Goal: Task Accomplishment & Management: Complete application form

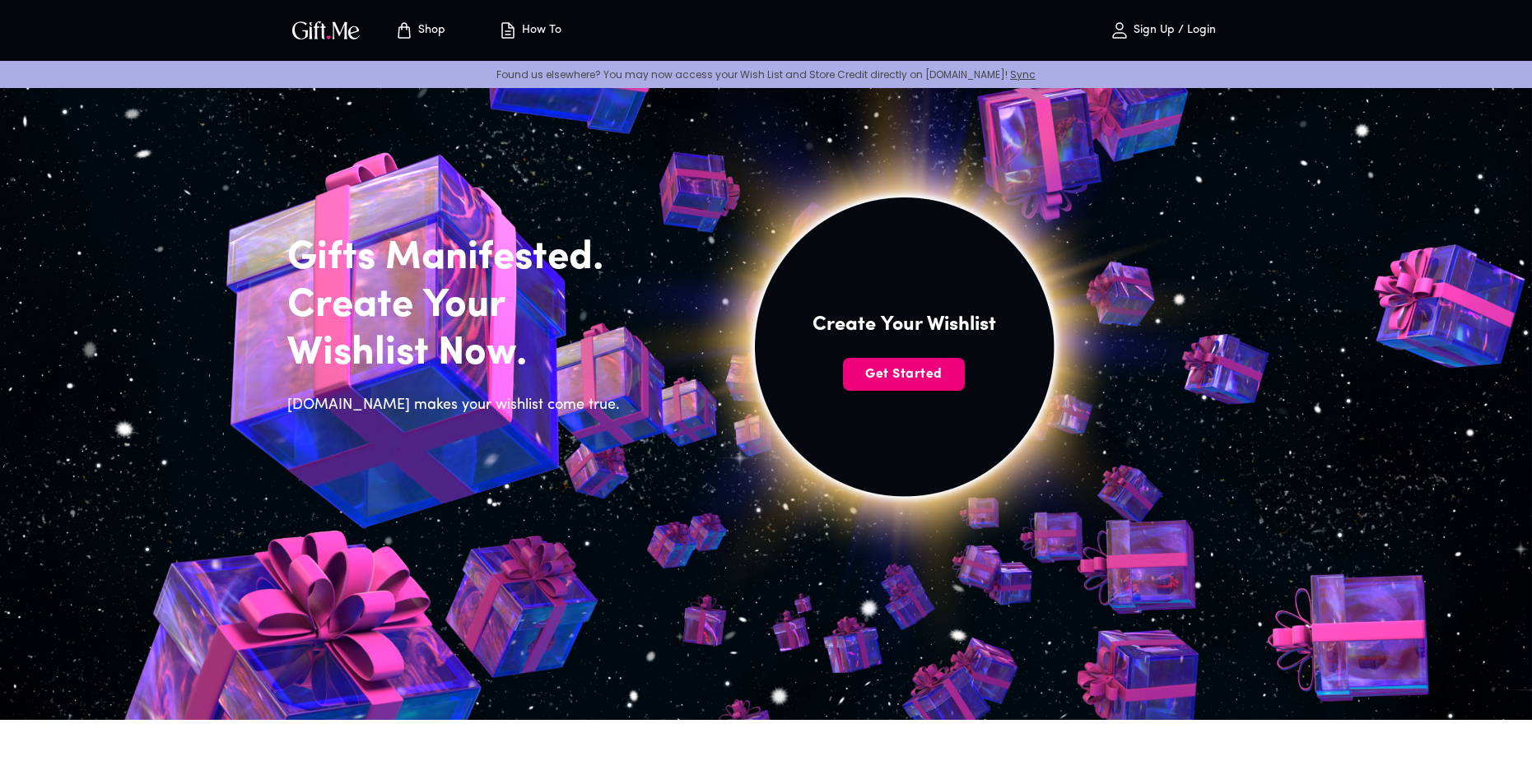
click at [909, 371] on span "Get Started" at bounding box center [903, 374] width 122 height 18
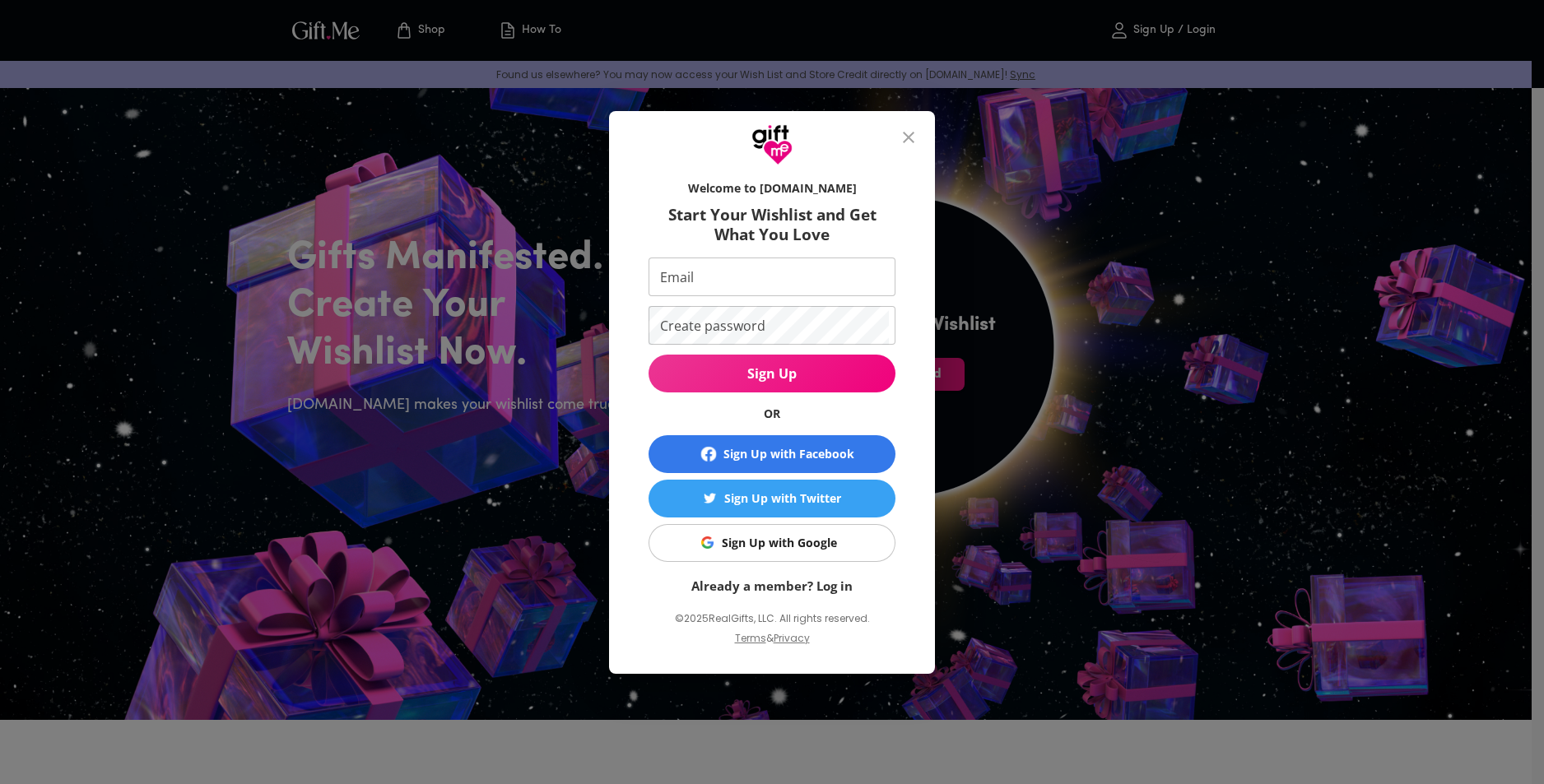
click at [794, 525] on button "Sign Up with Google" at bounding box center [772, 543] width 247 height 38
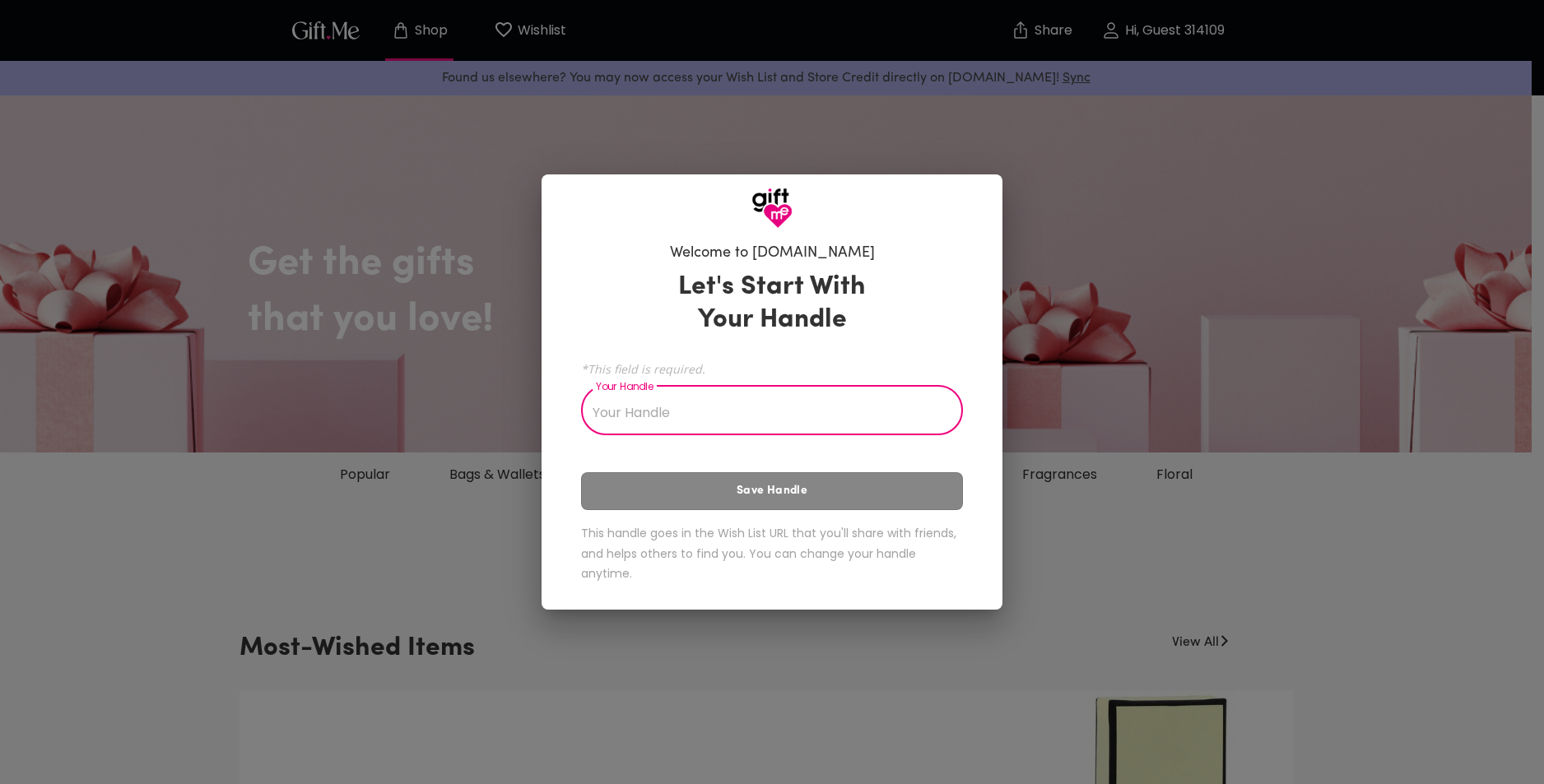
type input "s"
type input "m"
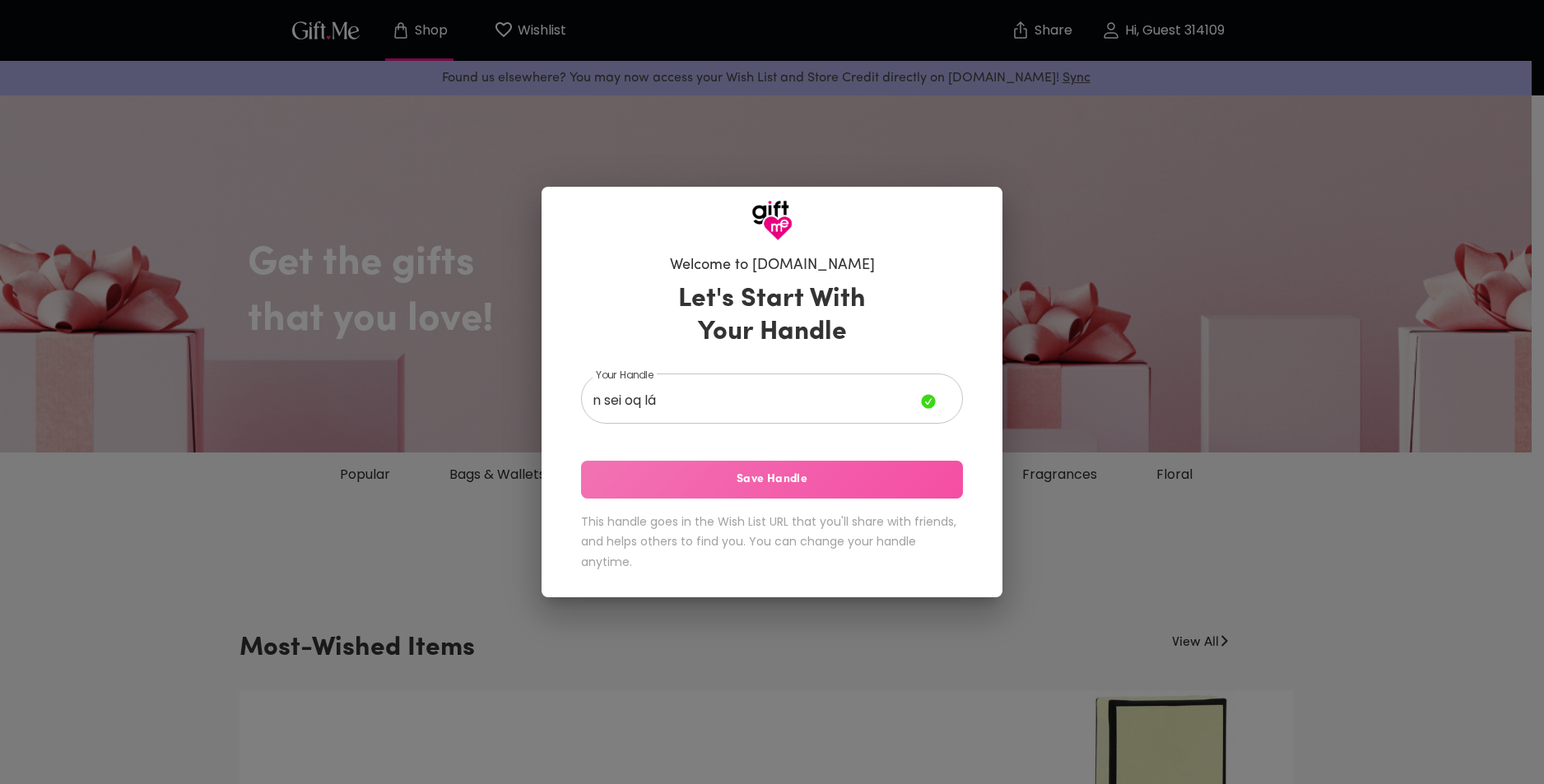
click at [834, 488] on span "Save Handle" at bounding box center [772, 479] width 382 height 18
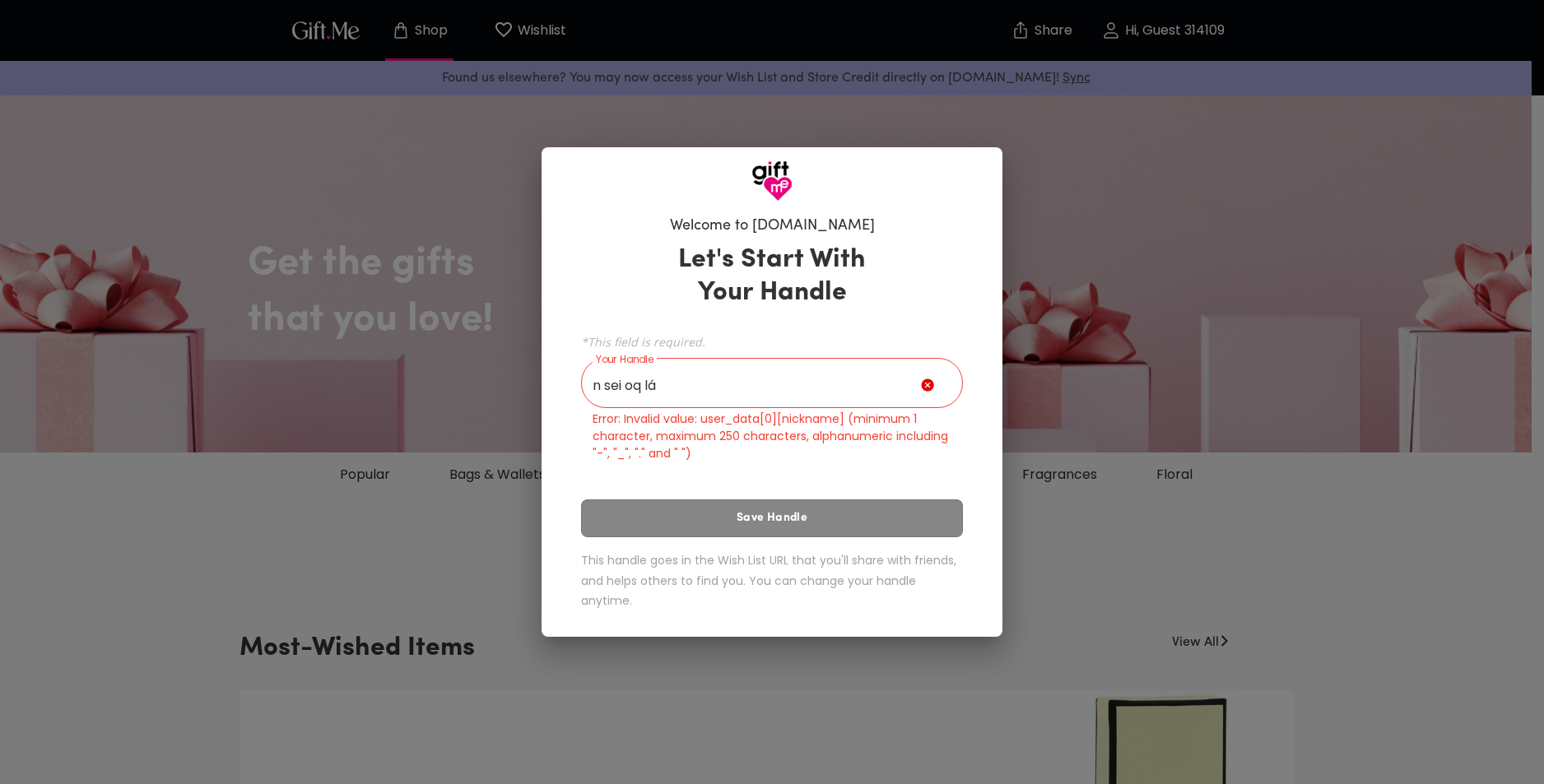
click at [820, 385] on input "n sei oq lá" at bounding box center [751, 384] width 340 height 46
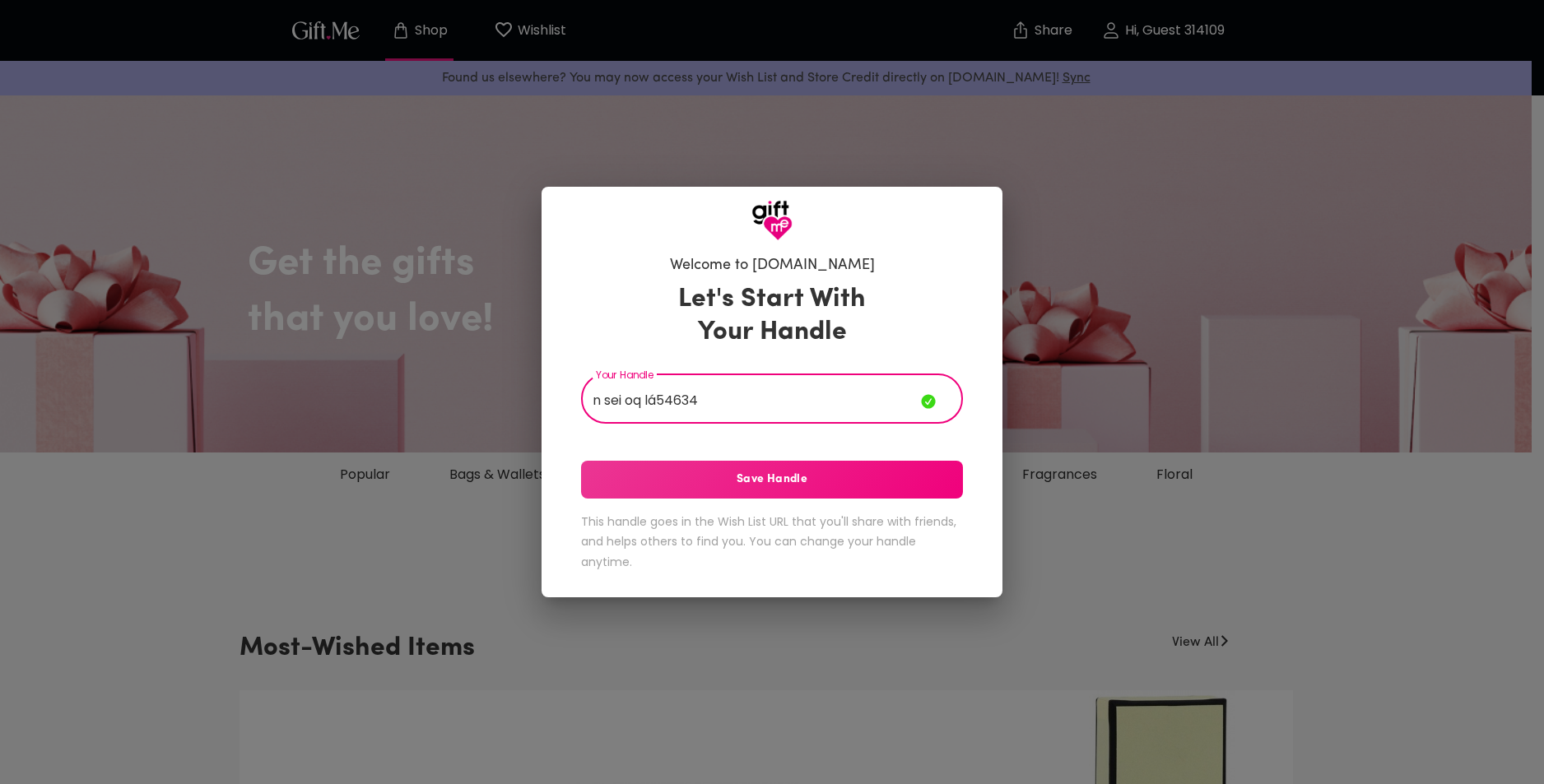
click at [793, 486] on span "Save Handle" at bounding box center [772, 479] width 382 height 18
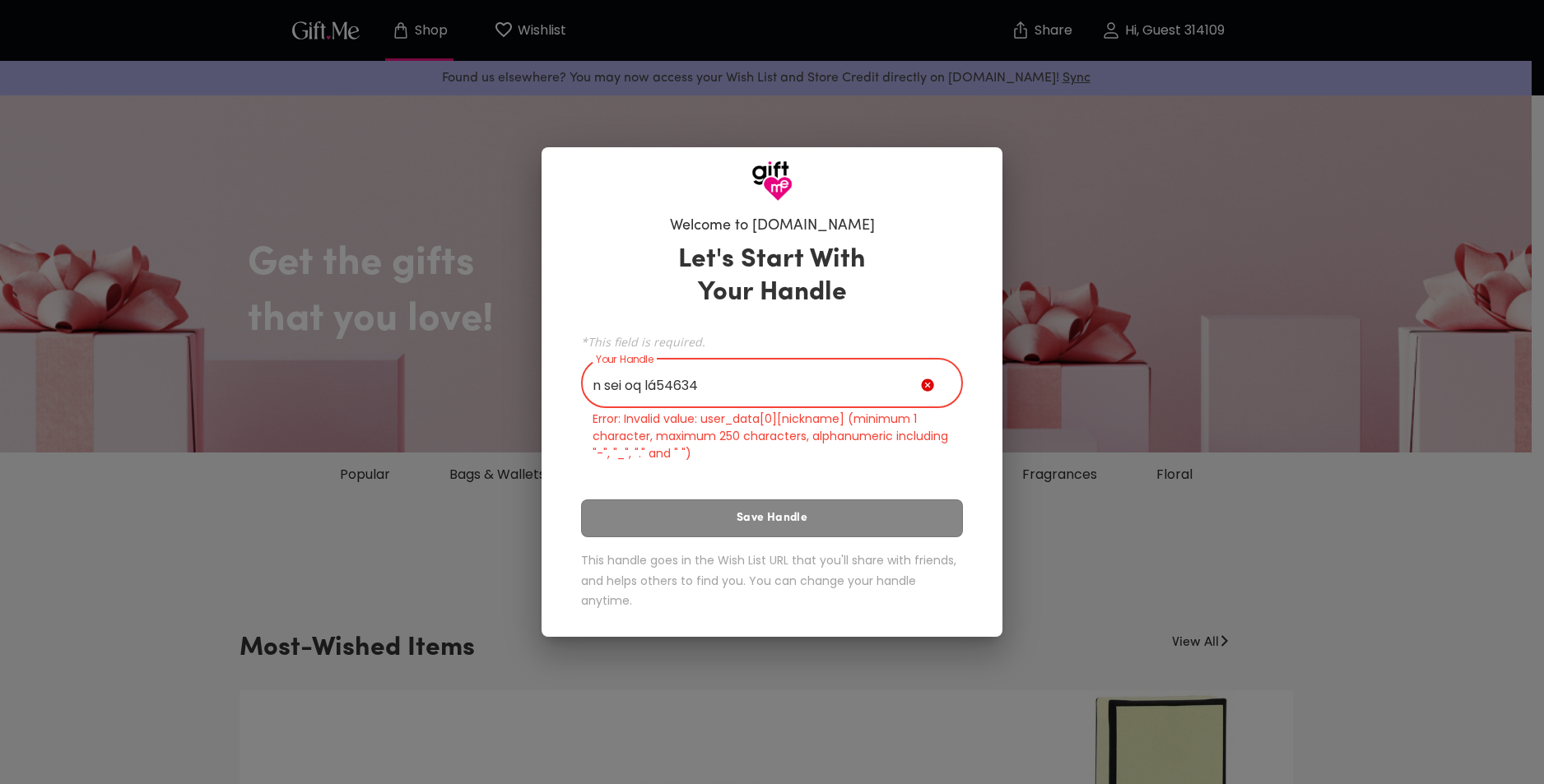
click at [810, 369] on input "n sei oq lá54634" at bounding box center [751, 384] width 340 height 46
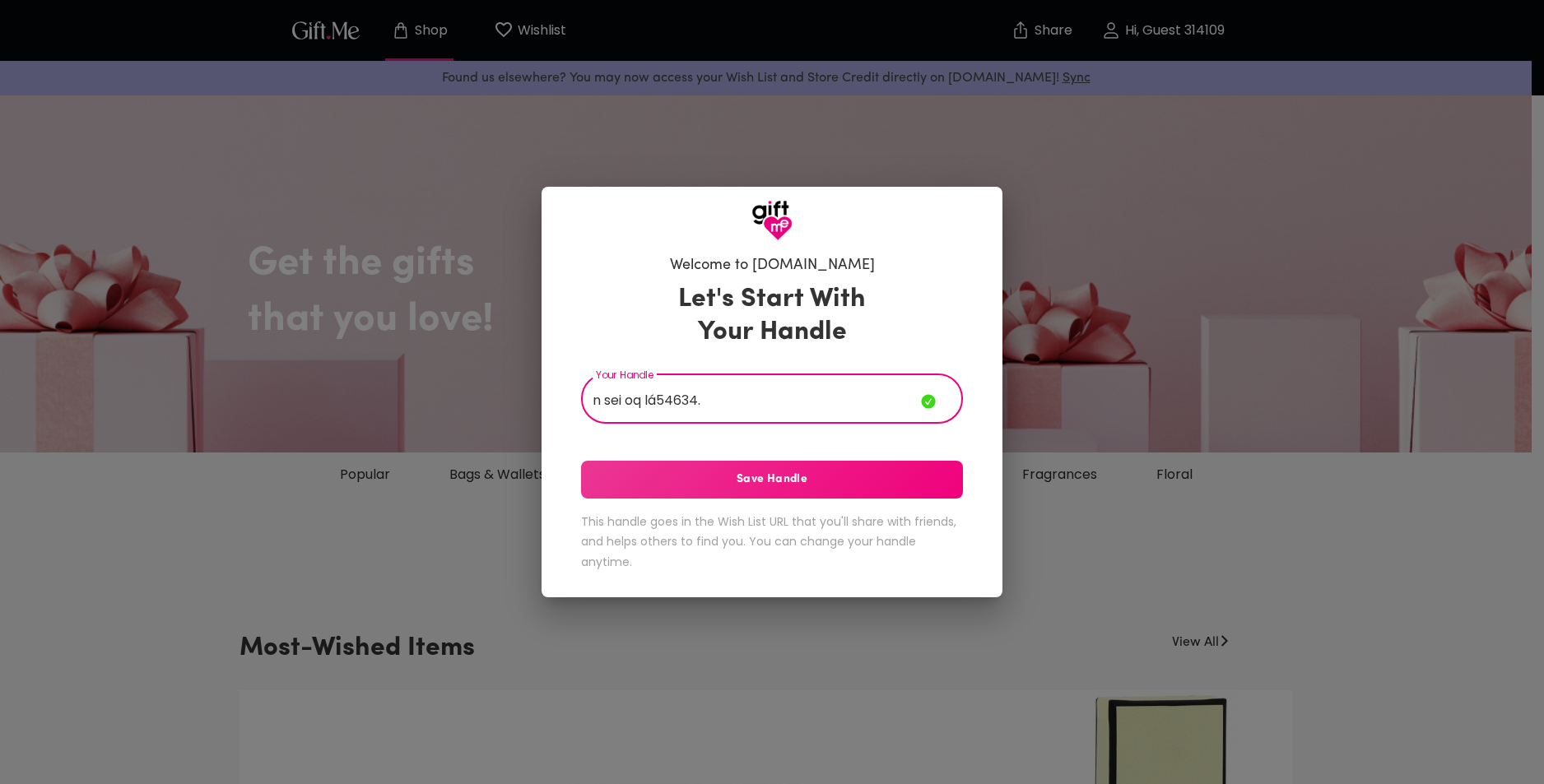
click at [798, 481] on span "Save Handle" at bounding box center [772, 479] width 382 height 18
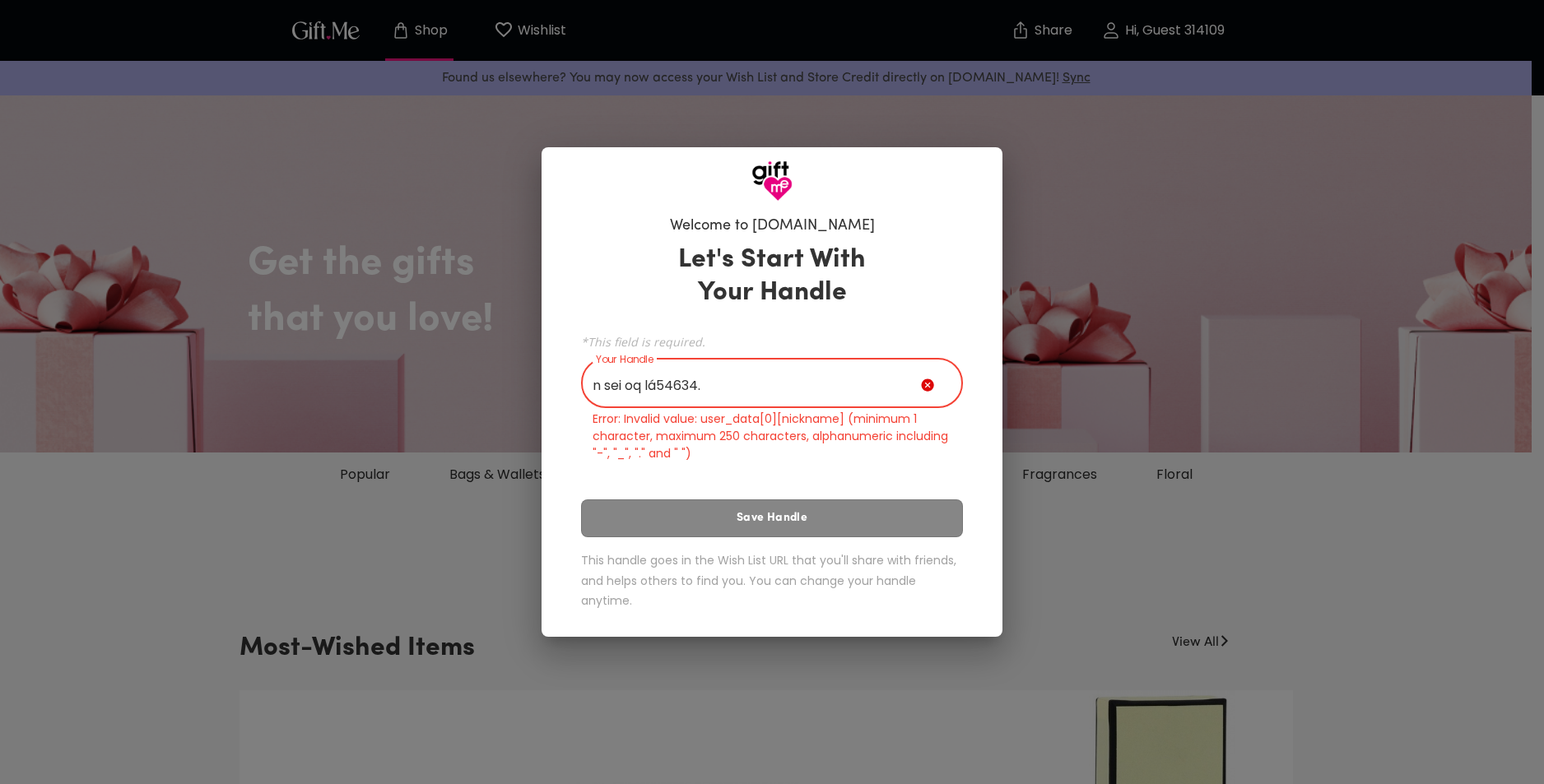
click at [805, 381] on input "n sei oq lá54634." at bounding box center [751, 384] width 340 height 46
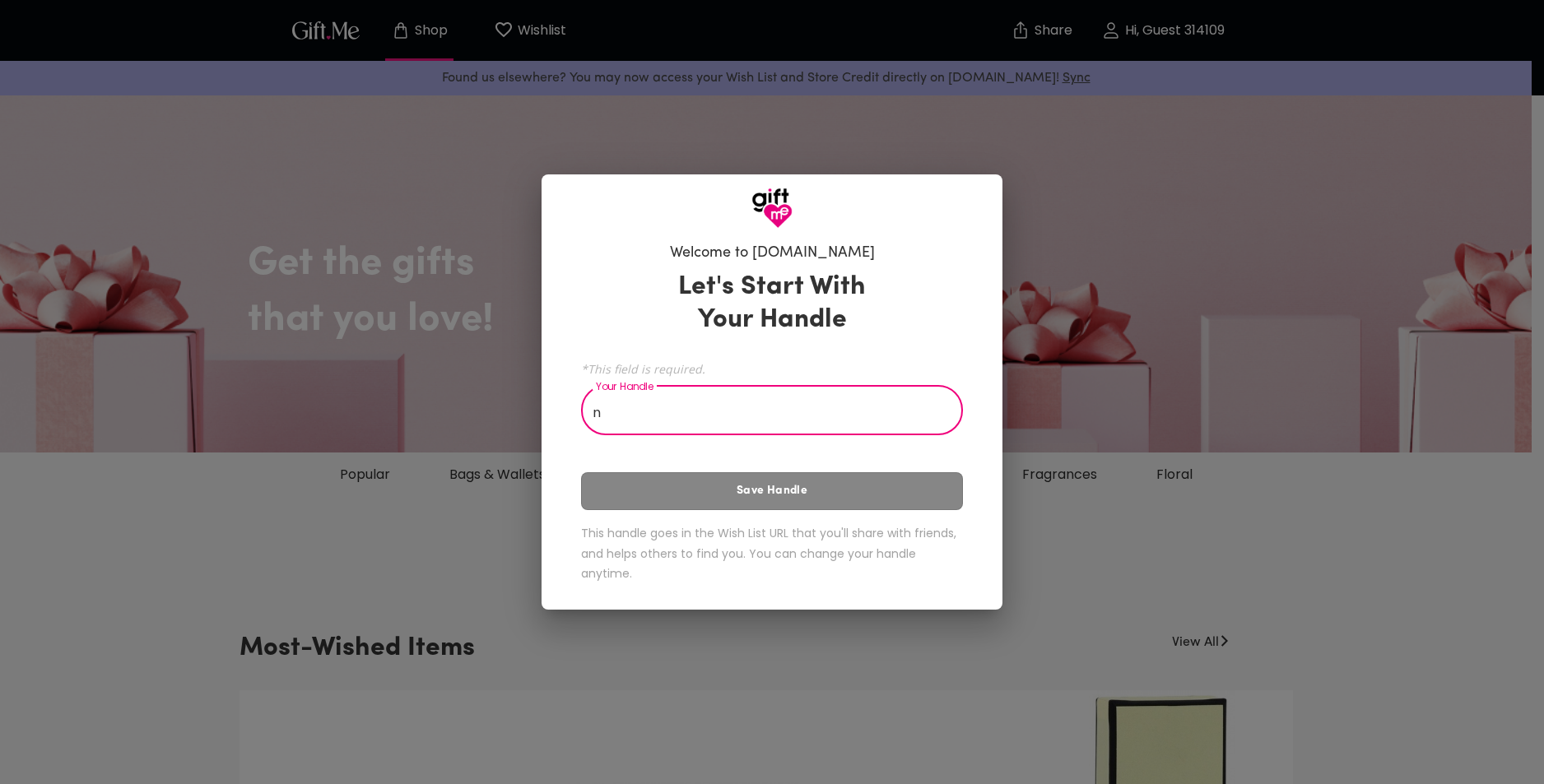
type input "n"
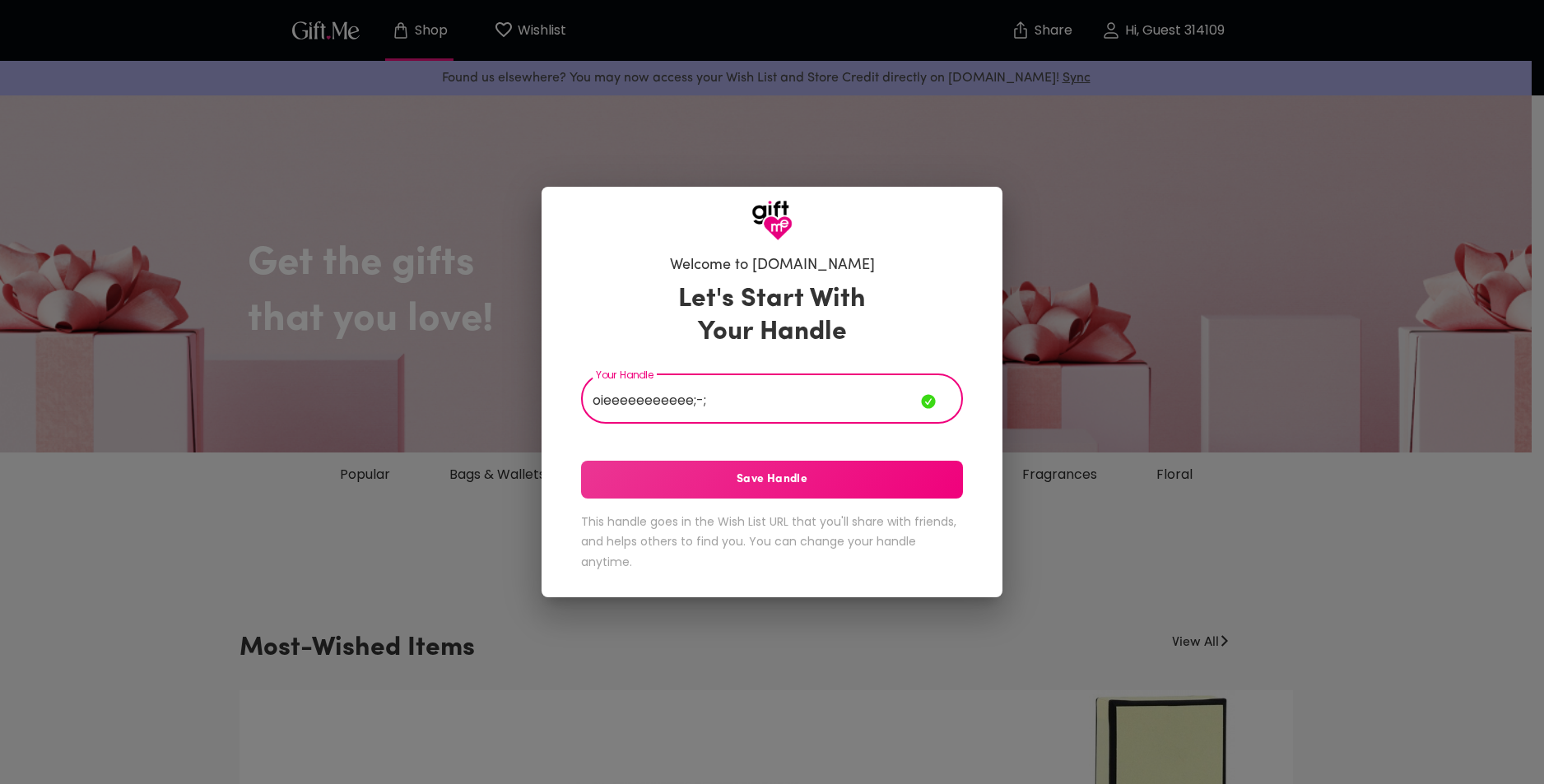
click at [713, 463] on button "Save Handle" at bounding box center [772, 480] width 382 height 38
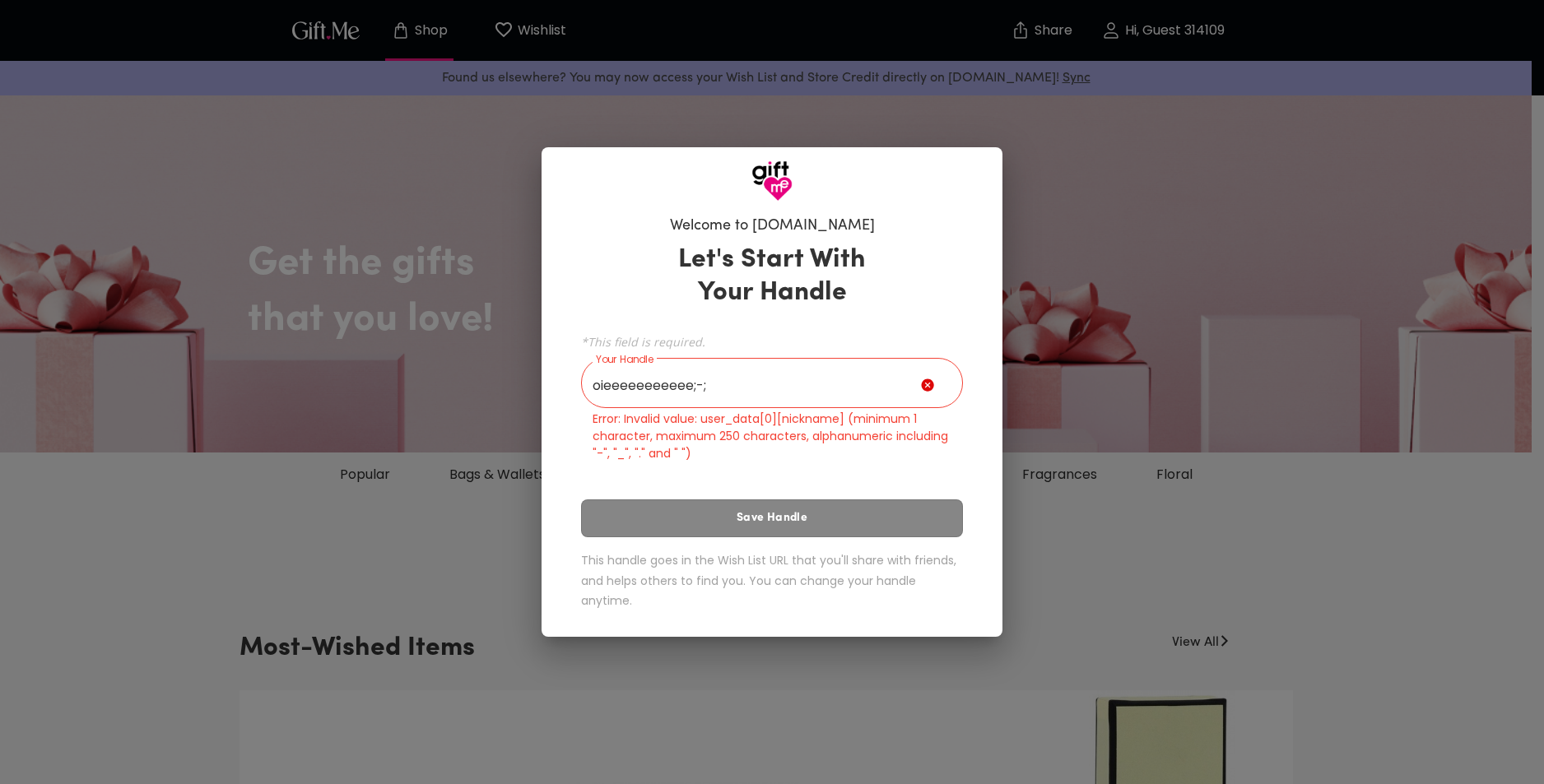
drag, startPoint x: 1111, startPoint y: 350, endPoint x: 1085, endPoint y: 313, distance: 45.2
click at [1108, 345] on div "Welcome to Gift.me Let's Start With Your Handle *This field is required. Your H…" at bounding box center [772, 392] width 1544 height 784
drag, startPoint x: 963, startPoint y: 188, endPoint x: 948, endPoint y: 201, distance: 19.8
click at [962, 192] on div at bounding box center [772, 174] width 461 height 54
click at [848, 383] on input "oieeeeeeeeeee;-;" at bounding box center [751, 384] width 340 height 46
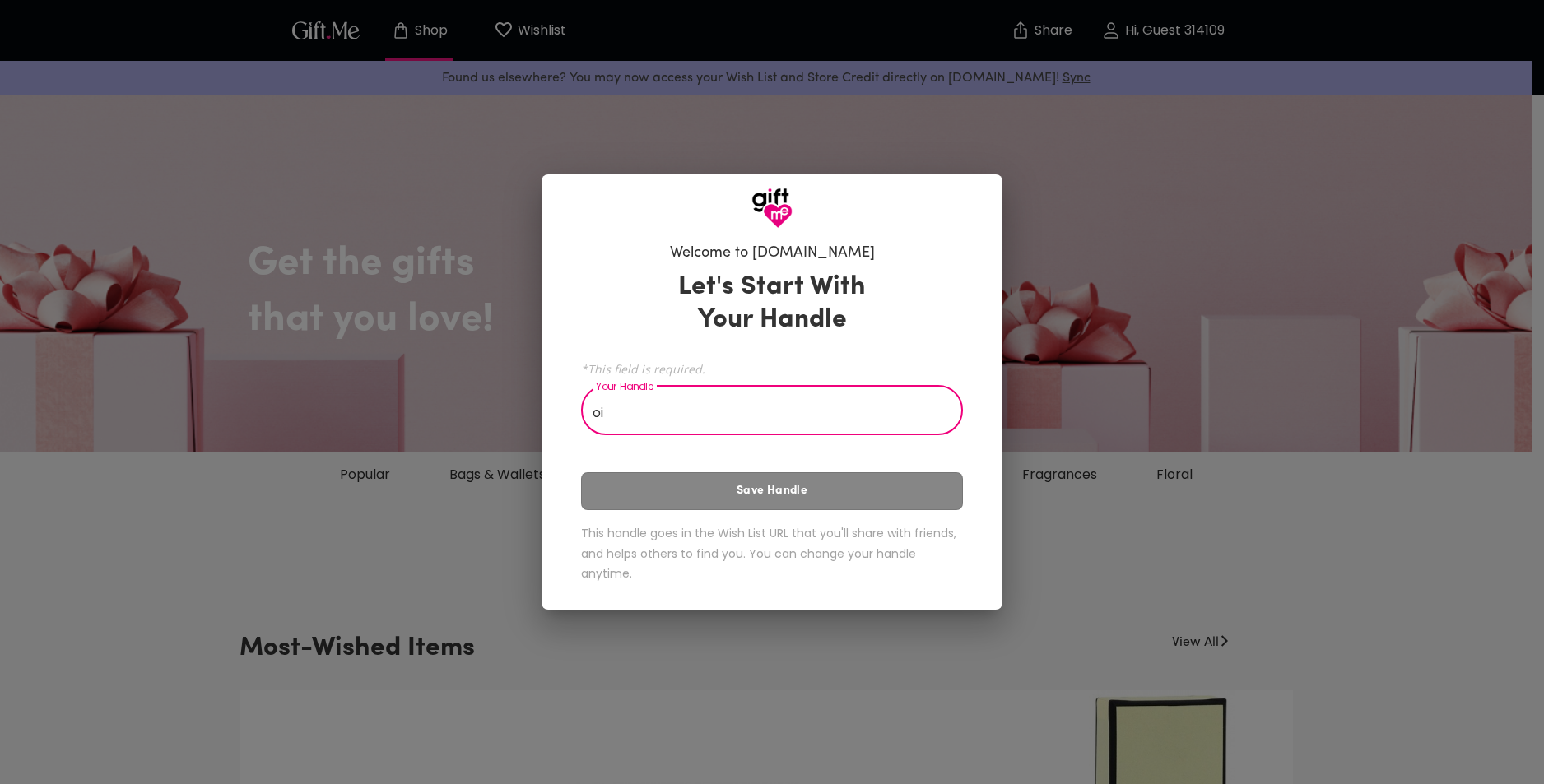
type input "o"
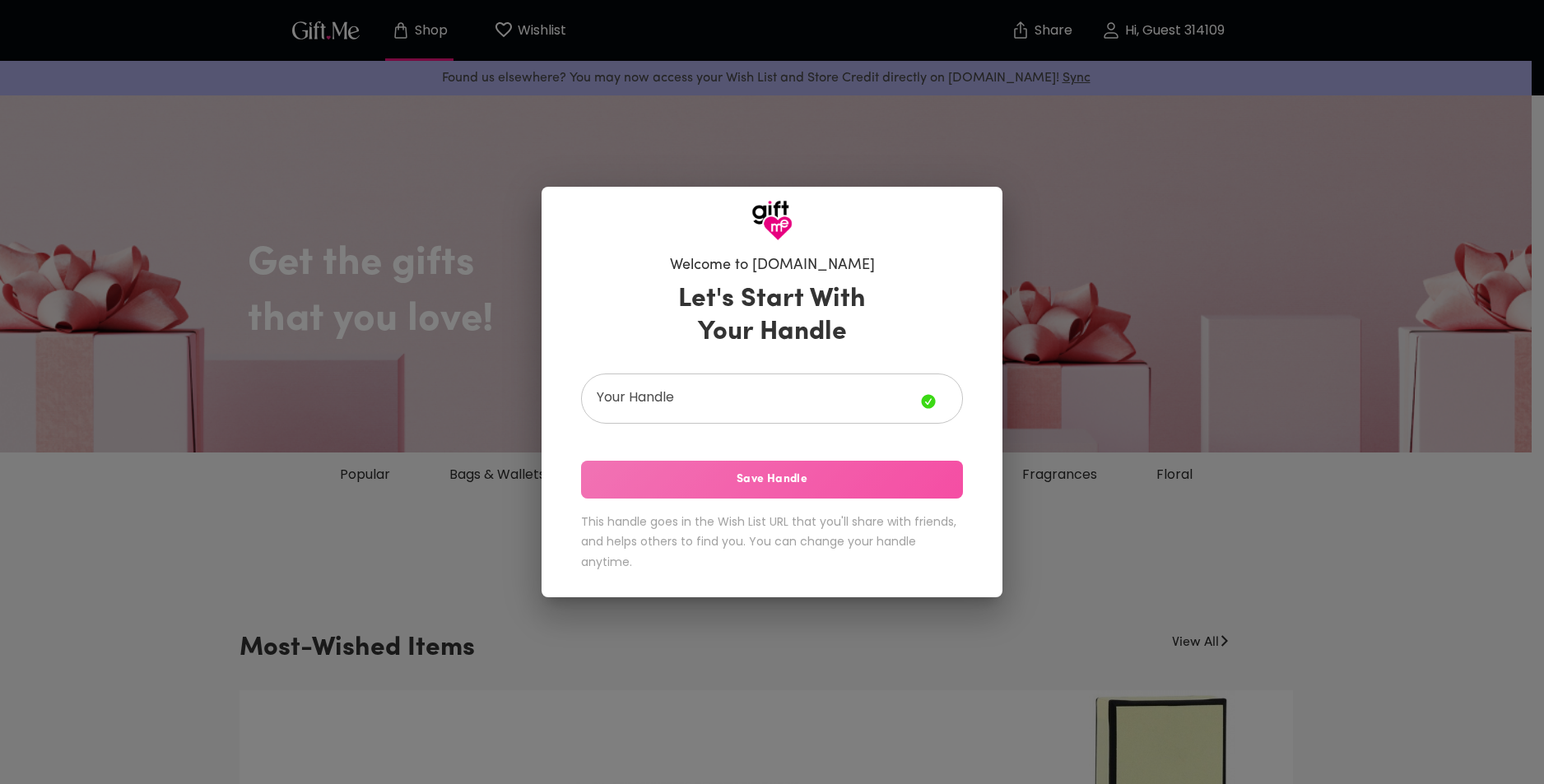
click at [846, 477] on span "Save Handle" at bounding box center [772, 479] width 382 height 18
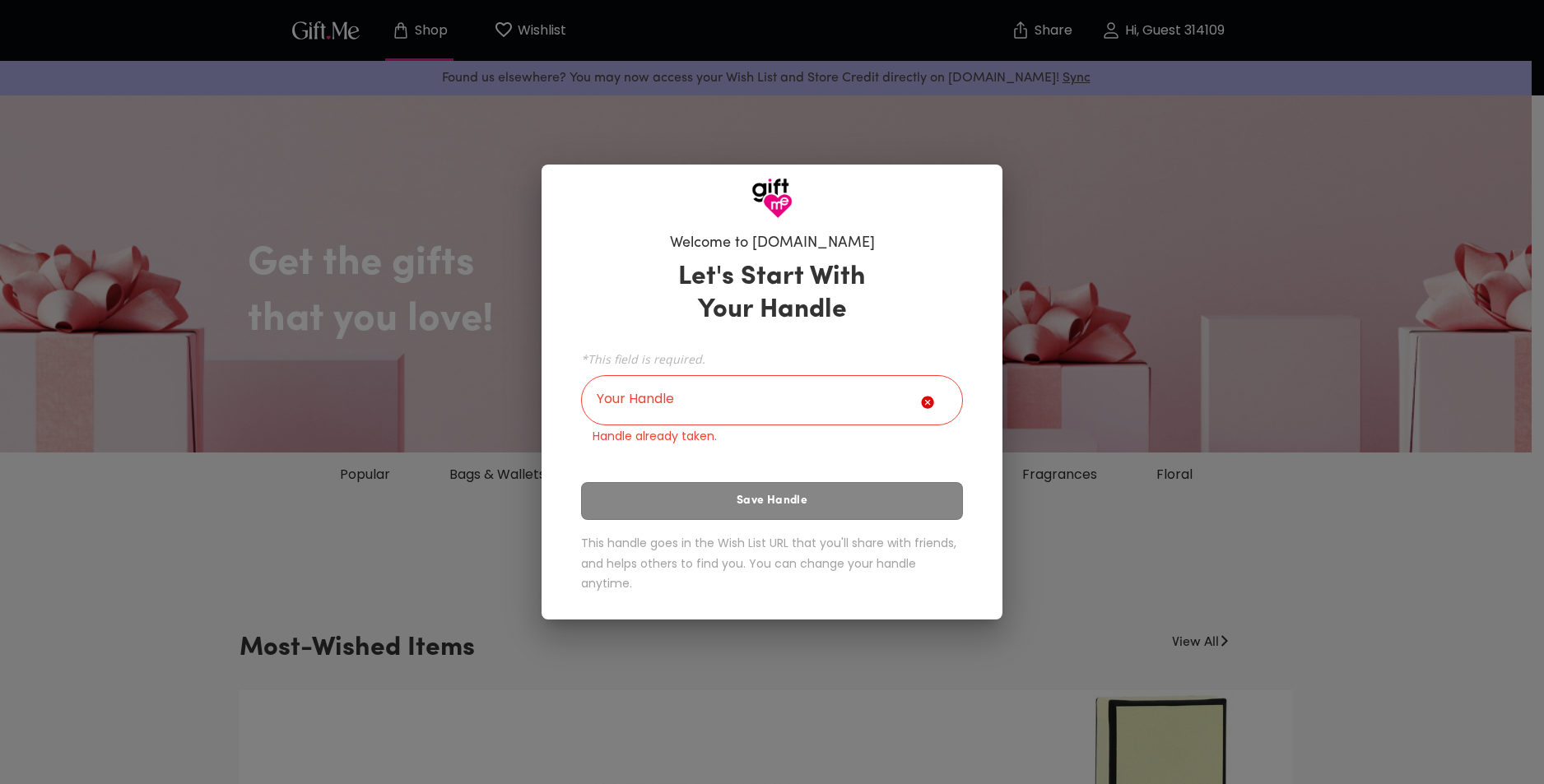
click at [846, 414] on input "Your Handle" at bounding box center [751, 401] width 340 height 46
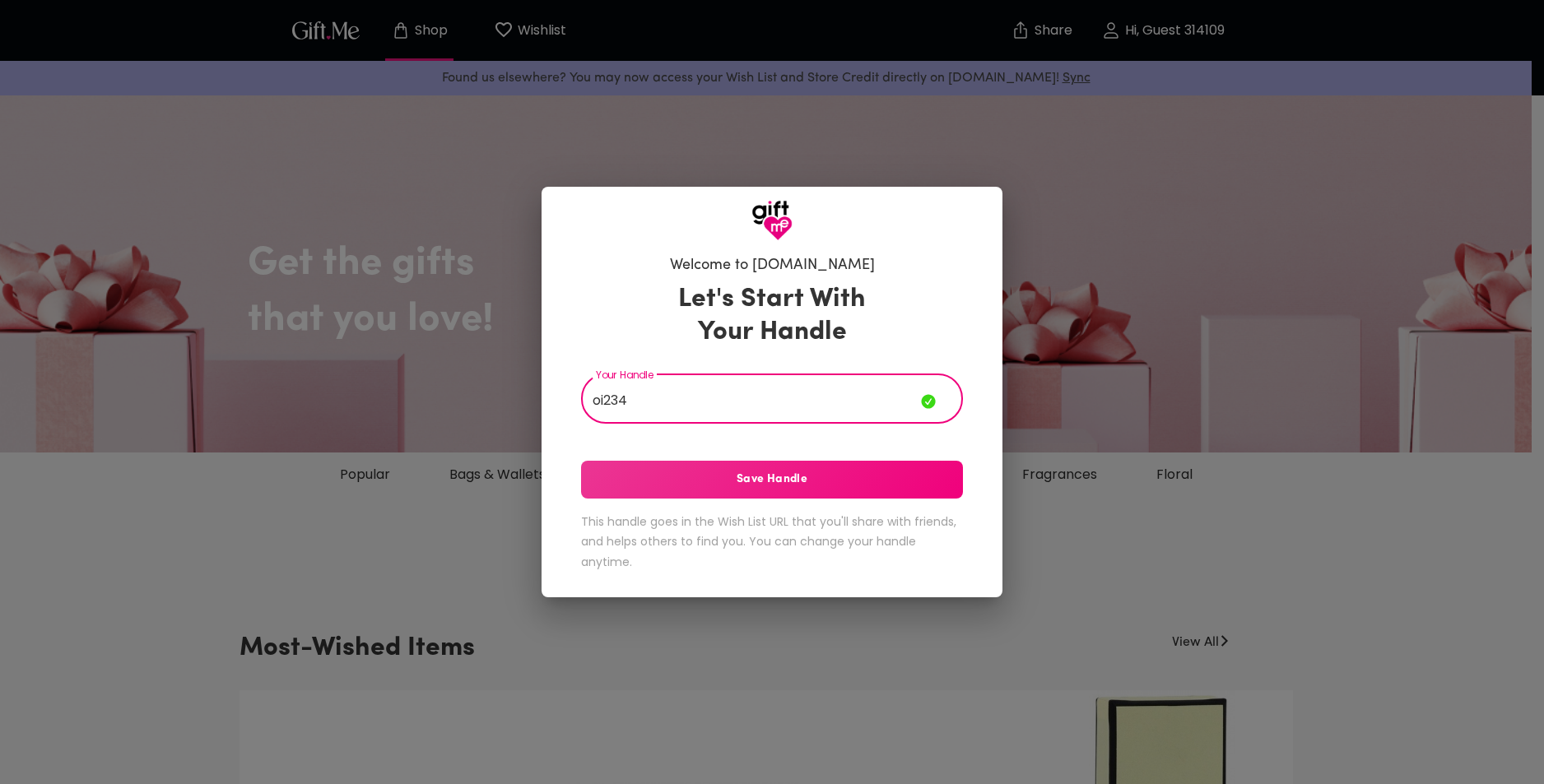
type input "oi234"
click at [737, 484] on span "Save Handle" at bounding box center [772, 479] width 382 height 18
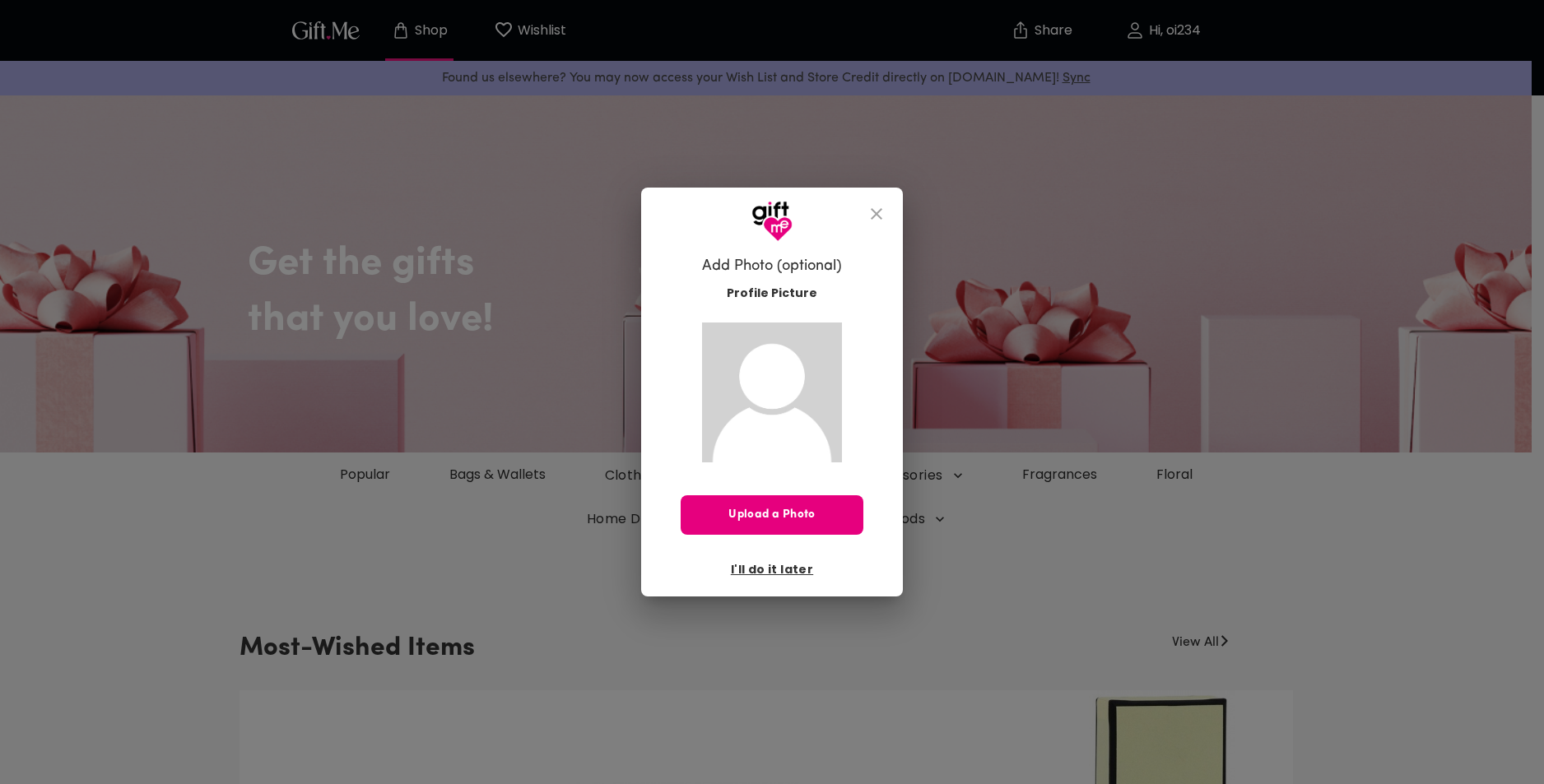
click at [867, 205] on icon "close" at bounding box center [876, 213] width 20 height 20
